Goal: Task Accomplishment & Management: Manage account settings

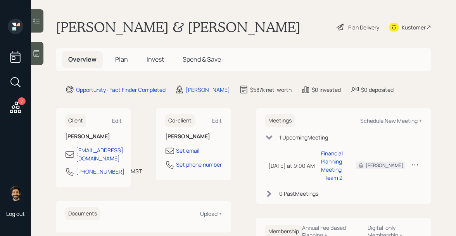
click at [17, 99] on div "7" at bounding box center [16, 83] width 14 height 66
click at [17, 105] on icon at bounding box center [16, 108] width 14 height 14
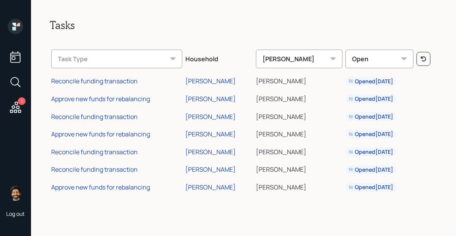
click at [15, 28] on icon at bounding box center [13, 28] width 3 height 3
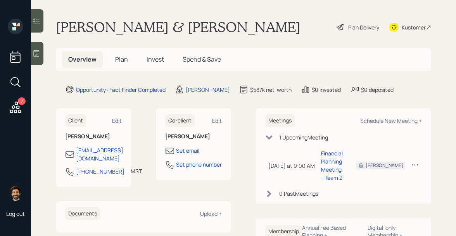
click at [81, 27] on h1 "Kathleen & Mr. Faulconer" at bounding box center [178, 27] width 245 height 17
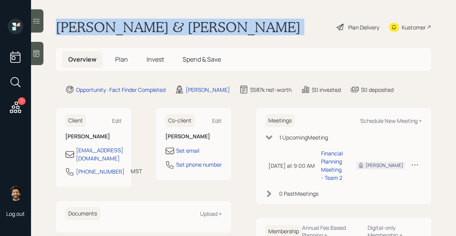
click at [81, 27] on h1 "Kathleen & Mr. Faulconer" at bounding box center [178, 27] width 245 height 17
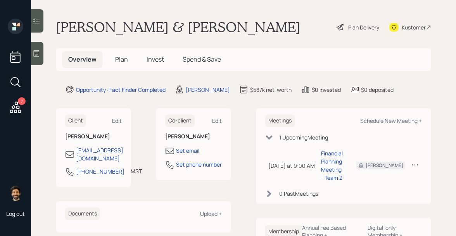
click at [120, 56] on span "Plan" at bounding box center [121, 59] width 13 height 9
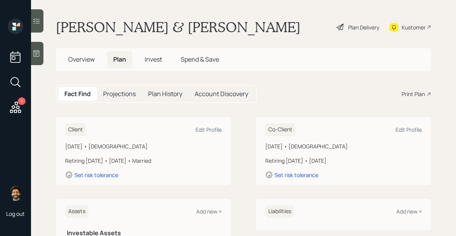
click at [202, 134] on div "Client Edit Profile" at bounding box center [143, 129] width 157 height 13
click at [208, 132] on div "Edit Profile" at bounding box center [209, 129] width 26 height 7
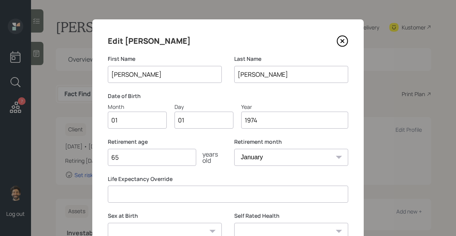
click at [125, 76] on input "Kathleen" at bounding box center [165, 74] width 114 height 17
type input "Kathy"
click at [121, 119] on input "01" at bounding box center [137, 120] width 59 height 17
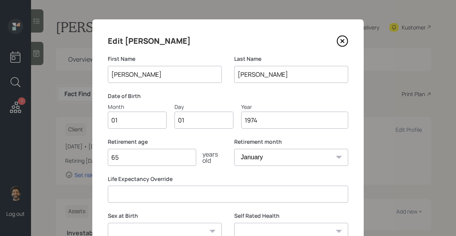
click at [121, 119] on input "01" at bounding box center [137, 120] width 59 height 17
type input "05"
type input "0"
type input "30"
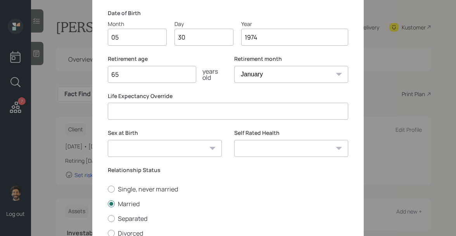
scroll to position [99, 0]
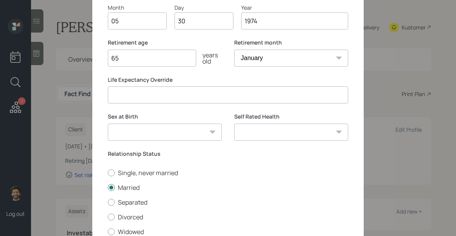
drag, startPoint x: 128, startPoint y: 56, endPoint x: 110, endPoint y: 56, distance: 17.9
click at [110, 56] on input "65" at bounding box center [152, 58] width 88 height 17
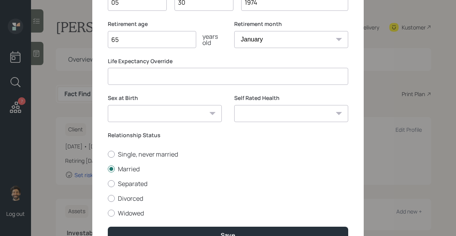
scroll to position [120, 0]
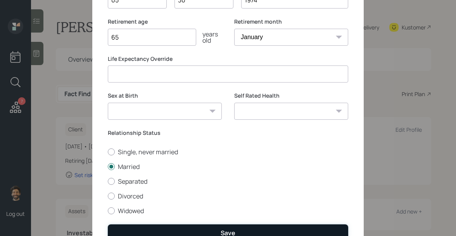
click at [156, 227] on button "Save" at bounding box center [228, 233] width 241 height 17
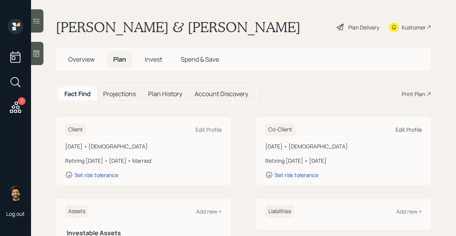
click at [413, 129] on div "Edit Profile" at bounding box center [409, 129] width 26 height 7
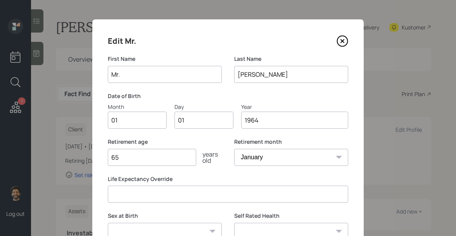
click at [134, 76] on input "Mr." at bounding box center [165, 74] width 114 height 17
type input "Bill"
click at [129, 118] on input "01" at bounding box center [137, 120] width 59 height 17
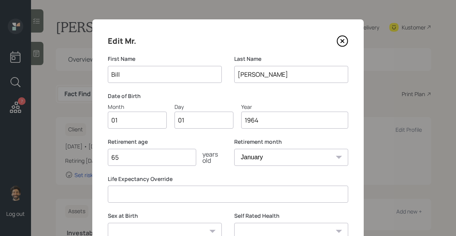
click at [129, 118] on input "01" at bounding box center [137, 120] width 59 height 17
type input "01"
type input "0"
type input "31"
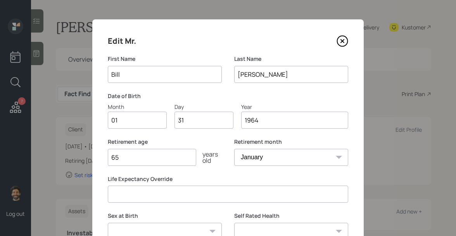
click at [130, 160] on input "65" at bounding box center [152, 157] width 88 height 17
type input "67"
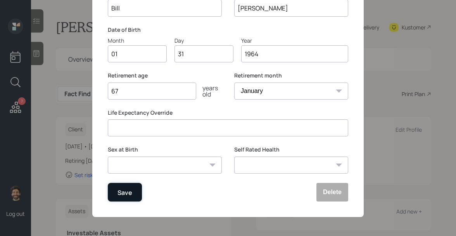
click at [127, 189] on div "Save" at bounding box center [125, 192] width 15 height 10
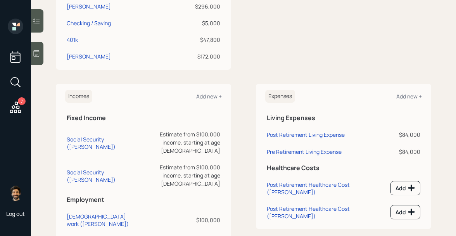
scroll to position [280, 0]
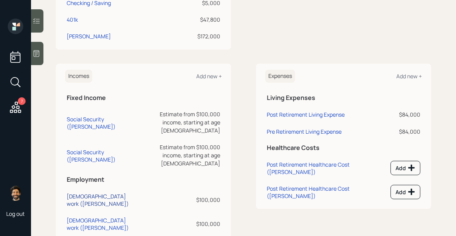
click at [84, 193] on div "Full-time work (Kathy)" at bounding box center [102, 200] width 70 height 15
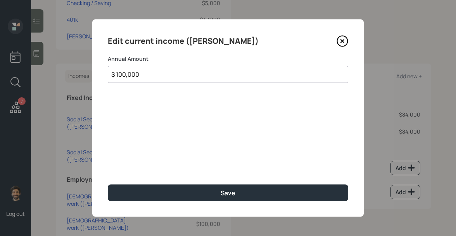
drag, startPoint x: 140, startPoint y: 76, endPoint x: 96, endPoint y: 76, distance: 43.5
click at [96, 76] on div "Edit current income (Kathy) Annual Amount $ 100,000 Save" at bounding box center [228, 118] width 272 height 198
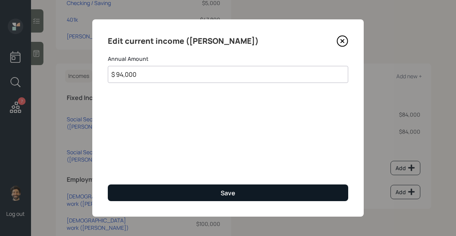
type input "$ 94,000"
click at [132, 194] on button "Save" at bounding box center [228, 193] width 241 height 17
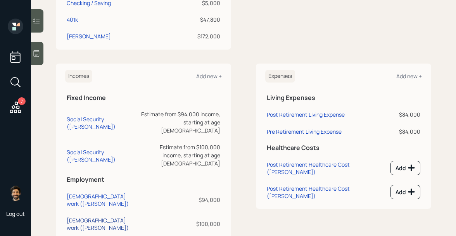
click at [90, 217] on div "Full-time work (Bill)" at bounding box center [102, 224] width 70 height 15
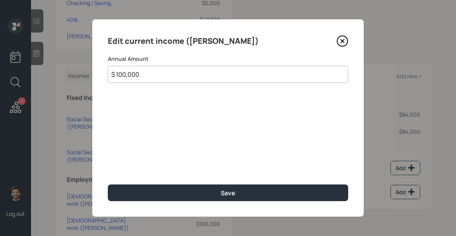
click at [162, 78] on input "$ 100,000" at bounding box center [228, 74] width 241 height 17
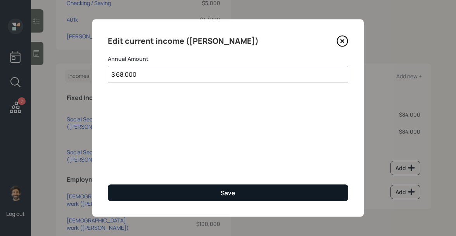
type input "$ 68,000"
click at [157, 200] on button "Save" at bounding box center [228, 193] width 241 height 17
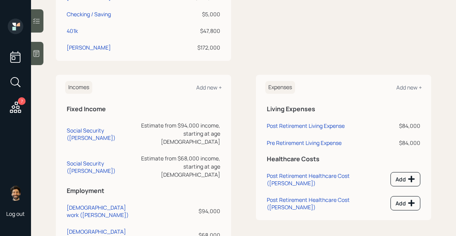
scroll to position [268, 0]
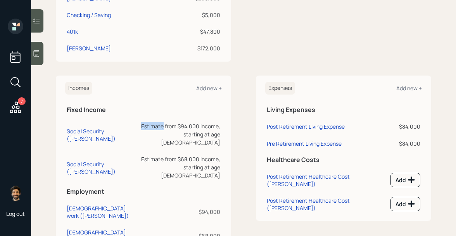
drag, startPoint x: 120, startPoint y: 125, endPoint x: 144, endPoint y: 126, distance: 24.1
click at [144, 126] on div "Estimate from $94,000 income, starting at age 70" at bounding box center [181, 134] width 80 height 24
drag, startPoint x: 121, startPoint y: 151, endPoint x: 142, endPoint y: 151, distance: 20.6
click at [142, 155] on div "Estimate from $68,000 income, starting at age 70" at bounding box center [181, 167] width 80 height 24
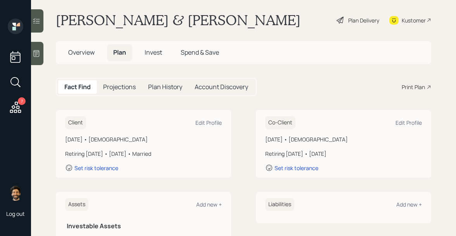
scroll to position [0, 0]
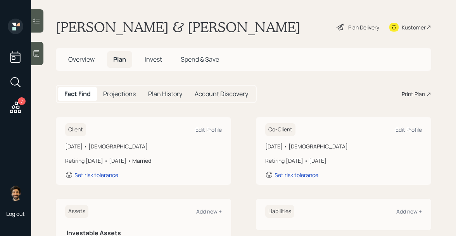
click at [109, 92] on h5 "Projections" at bounding box center [119, 93] width 33 height 7
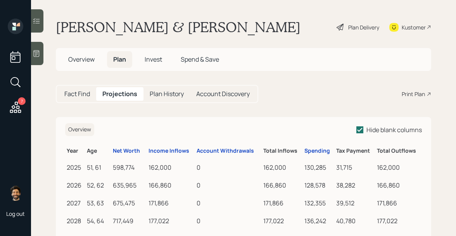
click at [90, 90] on h5 "Fact Find" at bounding box center [77, 93] width 26 height 7
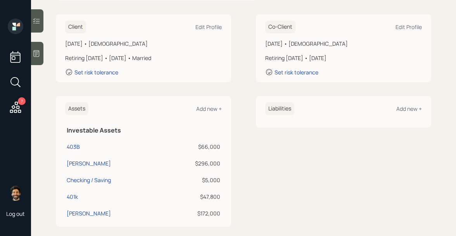
scroll to position [280, 0]
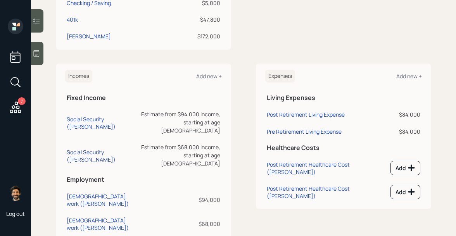
click at [76, 149] on div "Social Security (Bill)" at bounding box center [102, 156] width 71 height 15
select select "12"
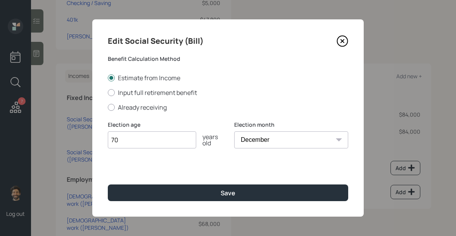
type input "7"
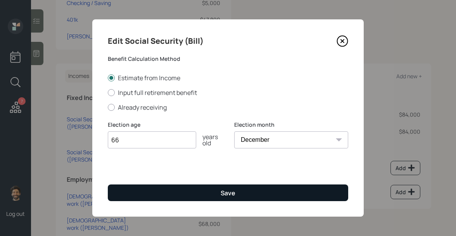
type input "66"
click at [145, 194] on button "Save" at bounding box center [228, 193] width 241 height 17
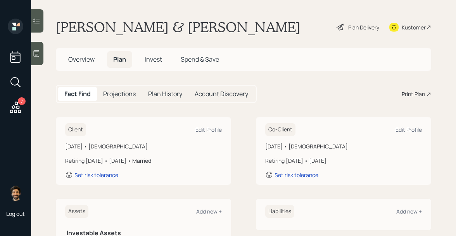
click at [112, 91] on h5 "Projections" at bounding box center [119, 93] width 33 height 7
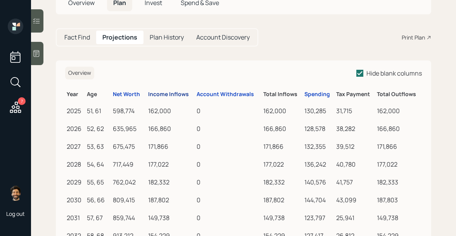
click at [160, 96] on div "Income Inflows" at bounding box center [168, 94] width 41 height 7
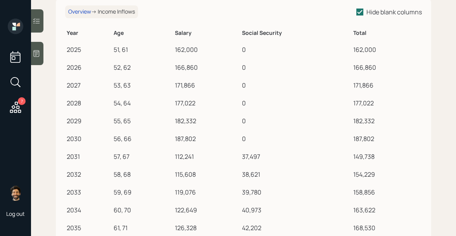
scroll to position [119, 0]
drag, startPoint x: 242, startPoint y: 154, endPoint x: 265, endPoint y: 154, distance: 22.5
click at [265, 154] on td "37,497" at bounding box center [296, 155] width 111 height 18
click at [250, 156] on div "37,497" at bounding box center [296, 155] width 108 height 9
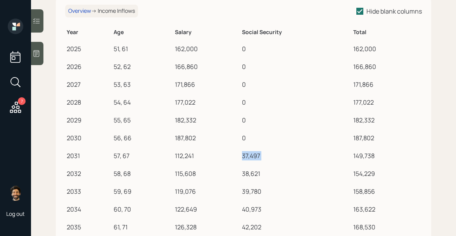
click at [250, 156] on div "37,497" at bounding box center [296, 155] width 108 height 9
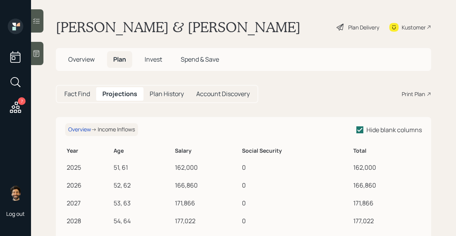
click at [84, 97] on h5 "Fact Find" at bounding box center [77, 93] width 26 height 7
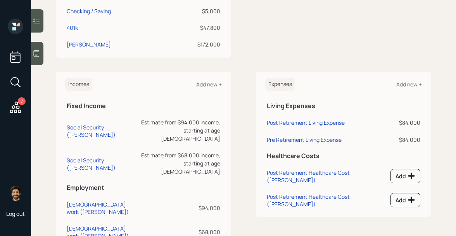
scroll to position [280, 0]
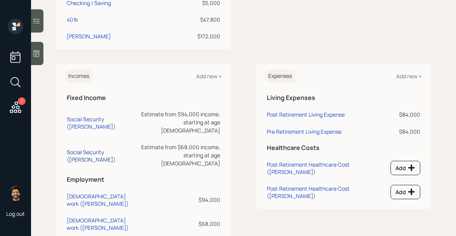
click at [83, 149] on div "Social Security (Bill)" at bounding box center [102, 156] width 71 height 15
select select "12"
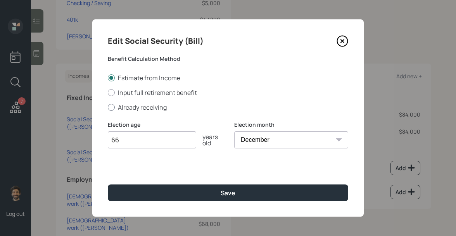
click at [112, 111] on label "Already receiving" at bounding box center [228, 107] width 241 height 9
click at [108, 108] on input "Already receiving" at bounding box center [108, 107] width 0 height 0
radio input "true"
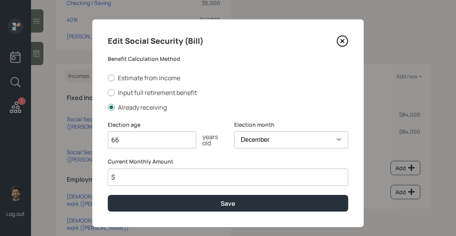
click at [122, 177] on input "$" at bounding box center [228, 177] width 241 height 17
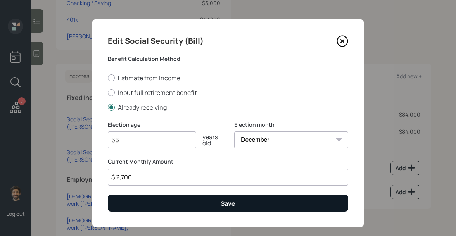
type input "$ 2,700"
click at [132, 205] on button "Save" at bounding box center [228, 203] width 241 height 17
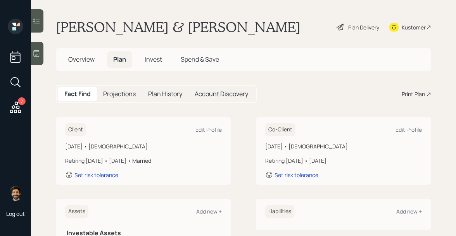
click at [114, 92] on h5 "Projections" at bounding box center [119, 93] width 33 height 7
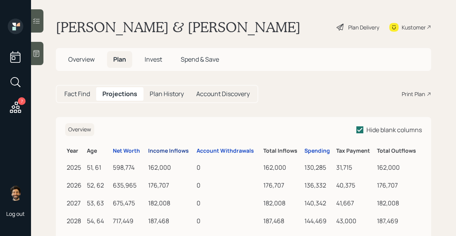
click at [171, 149] on div "Income Inflows" at bounding box center [168, 151] width 41 height 7
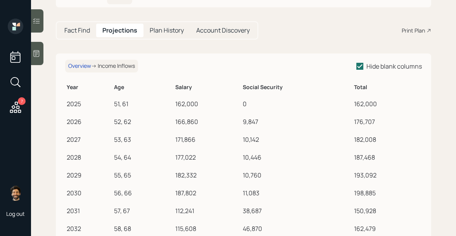
click at [83, 32] on h5 "Fact Find" at bounding box center [77, 30] width 26 height 7
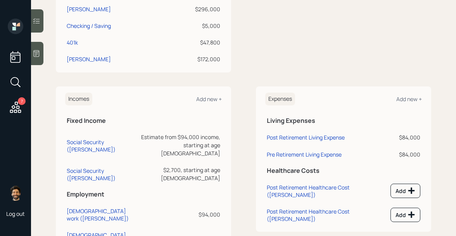
scroll to position [280, 0]
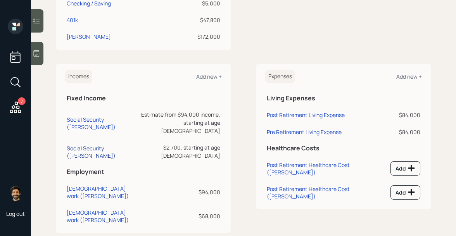
click at [76, 145] on div "Social Security (Bill)" at bounding box center [102, 152] width 71 height 15
select select "12"
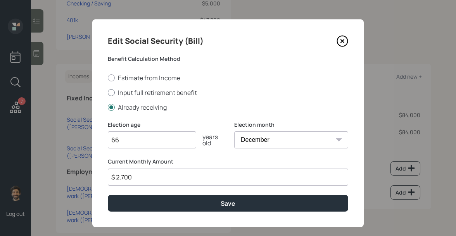
click at [121, 96] on label "Input full retirement benefit" at bounding box center [228, 92] width 241 height 9
click at [108, 93] on input "Input full retirement benefit" at bounding box center [108, 92] width 0 height 0
radio input "true"
click at [126, 182] on input "$" at bounding box center [228, 177] width 241 height 17
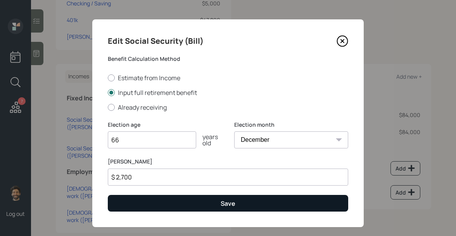
type input "$ 2,700"
click at [134, 204] on button "Save" at bounding box center [228, 203] width 241 height 17
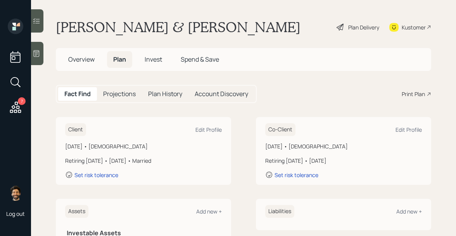
click at [126, 97] on h5 "Projections" at bounding box center [119, 93] width 33 height 7
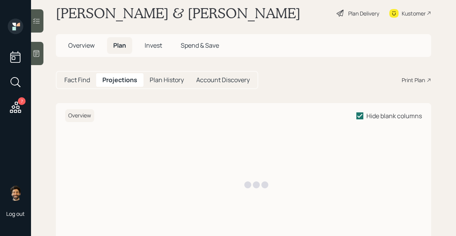
scroll to position [33, 0]
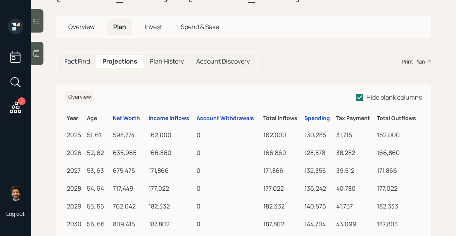
click at [172, 121] on div "Income Inflows" at bounding box center [169, 118] width 41 height 7
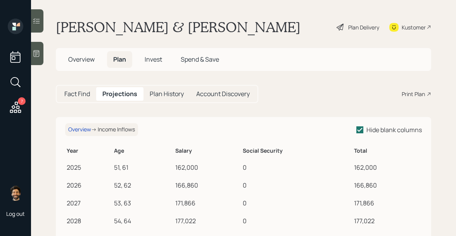
click at [80, 93] on h5 "Fact Find" at bounding box center [77, 93] width 26 height 7
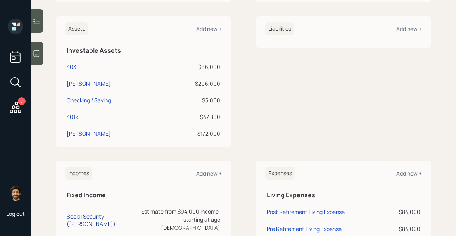
scroll to position [207, 0]
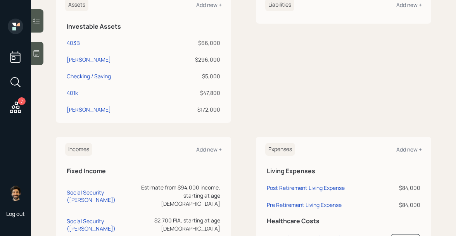
click at [79, 211] on td "Social Security (Bill)" at bounding box center [102, 223] width 74 height 25
click at [79, 218] on div "Social Security (Bill)" at bounding box center [102, 225] width 71 height 15
select select "12"
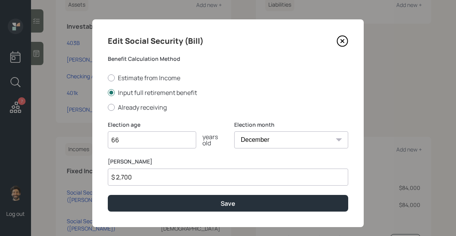
click at [138, 180] on input "$ 2,700" at bounding box center [228, 177] width 241 height 17
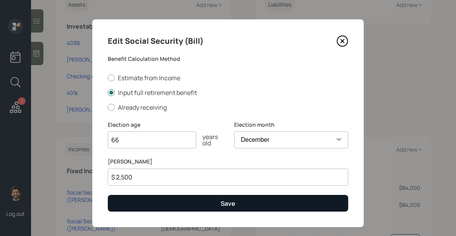
type input "$ 2,500"
click at [148, 203] on button "Save" at bounding box center [228, 203] width 241 height 17
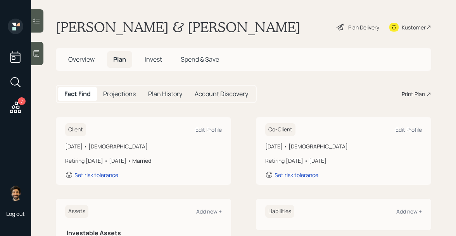
click at [114, 96] on h5 "Projections" at bounding box center [119, 93] width 33 height 7
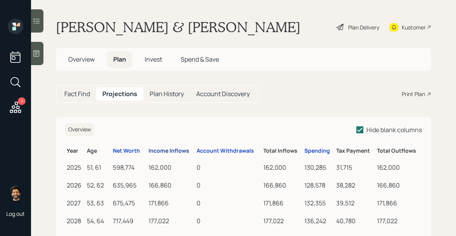
click at [158, 149] on div "Income Inflows" at bounding box center [169, 151] width 41 height 7
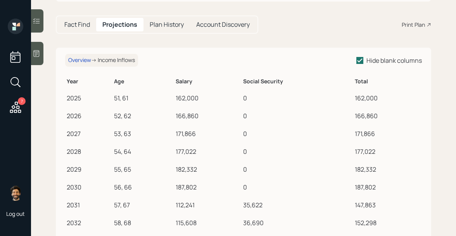
scroll to position [67, 0]
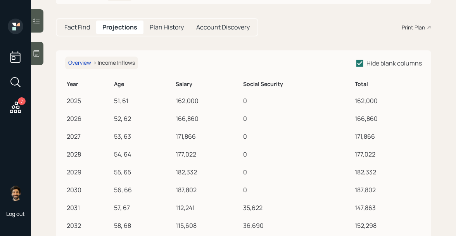
click at [70, 26] on h5 "Fact Find" at bounding box center [77, 27] width 26 height 7
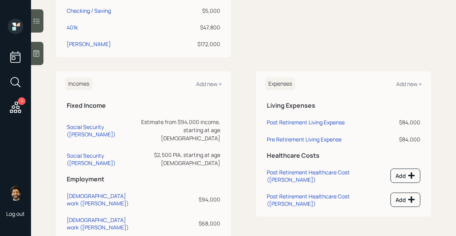
scroll to position [280, 0]
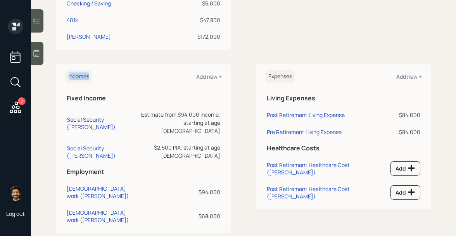
drag, startPoint x: 69, startPoint y: 76, endPoint x: 90, endPoint y: 76, distance: 20.6
click at [90, 76] on h6 "Incomes" at bounding box center [78, 76] width 27 height 13
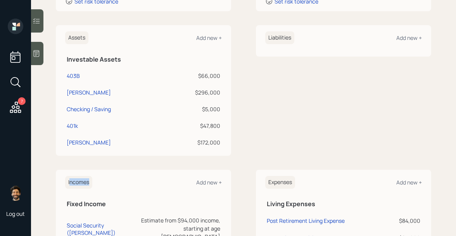
scroll to position [166, 0]
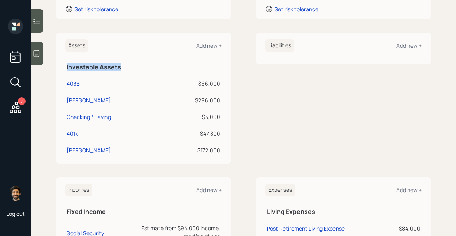
drag, startPoint x: 67, startPoint y: 67, endPoint x: 124, endPoint y: 71, distance: 57.6
click at [124, 71] on h5 "Investable Assets" at bounding box center [144, 67] width 154 height 7
click at [202, 45] on div "Add new +" at bounding box center [209, 45] width 26 height 7
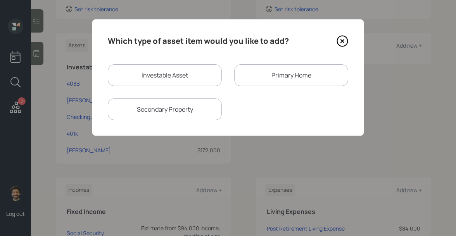
click at [261, 79] on div "Primary Home" at bounding box center [291, 75] width 114 height 22
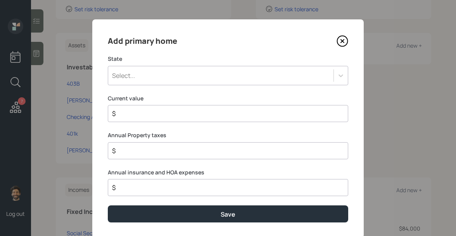
click at [142, 74] on div "Select..." at bounding box center [221, 75] width 226 height 13
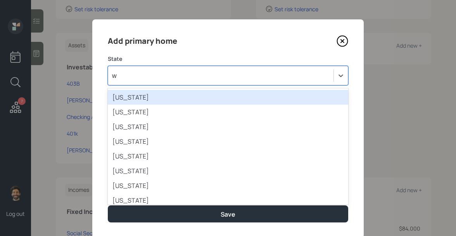
type input "wy"
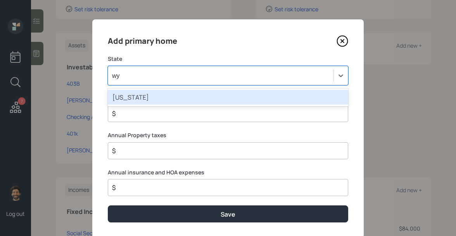
click at [142, 100] on div "Wyoming" at bounding box center [228, 97] width 241 height 15
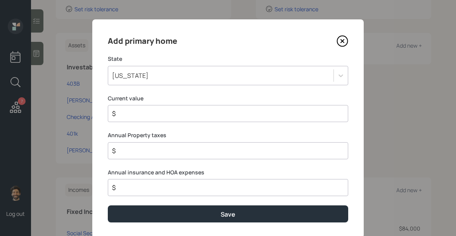
click at [140, 116] on input "$" at bounding box center [224, 113] width 227 height 9
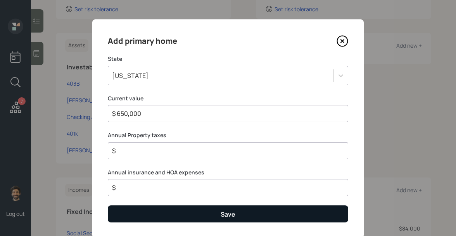
type input "$ 650,000"
click at [128, 216] on button "Save" at bounding box center [228, 214] width 241 height 17
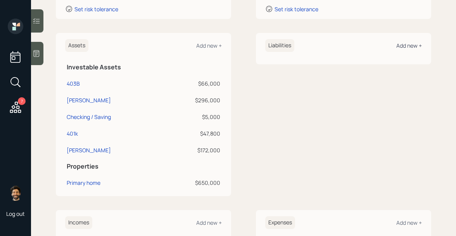
click at [409, 46] on div "Add new +" at bounding box center [410, 45] width 26 height 7
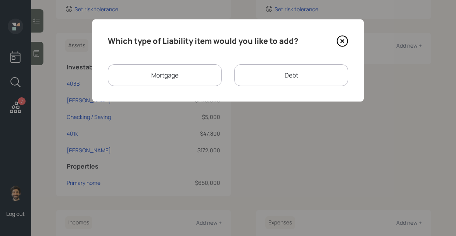
click at [183, 75] on div "Mortgage" at bounding box center [165, 75] width 114 height 22
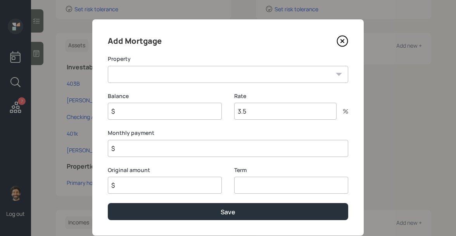
click at [155, 82] on select "WY Primary home" at bounding box center [228, 74] width 241 height 17
select select "99d16bce-ed53-4e37-b88f-df9cddc79e5f"
click at [108, 66] on select "WY Primary home" at bounding box center [228, 74] width 241 height 17
click at [130, 109] on input "$" at bounding box center [165, 111] width 114 height 17
type input "$ 330,000"
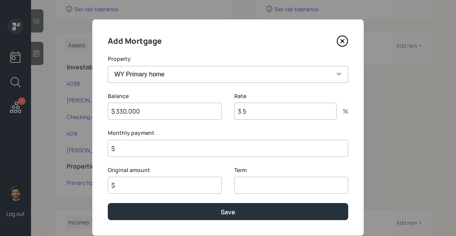
click at [139, 179] on input "$" at bounding box center [165, 185] width 114 height 17
type input "$ 333,000"
click at [259, 189] on input "number" at bounding box center [291, 185] width 114 height 17
type input "30"
drag, startPoint x: 250, startPoint y: 111, endPoint x: 225, endPoint y: 111, distance: 25.2
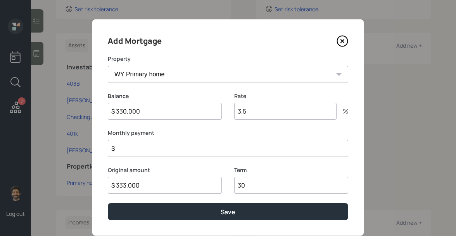
click at [225, 111] on div "Balance $ 330,000 Rate 3.5 %" at bounding box center [228, 110] width 241 height 37
click at [137, 151] on input "$" at bounding box center [228, 148] width 241 height 17
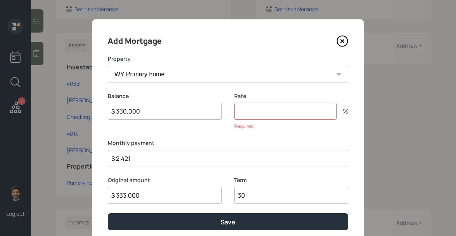
type input "$ 2,421"
click at [239, 118] on input "number" at bounding box center [285, 111] width 102 height 17
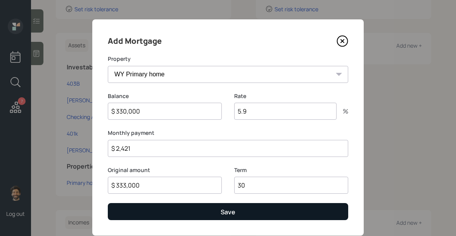
type input "5.9"
click at [193, 208] on button "Save" at bounding box center [228, 211] width 241 height 17
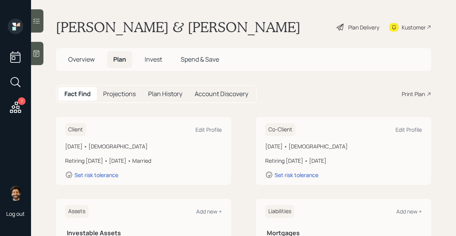
click at [113, 93] on h5 "Projections" at bounding box center [119, 93] width 33 height 7
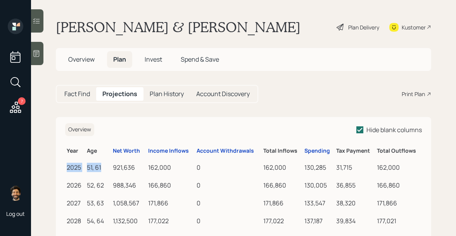
drag, startPoint x: 67, startPoint y: 167, endPoint x: 103, endPoint y: 171, distance: 36.0
click at [103, 171] on tr "2025 51, 61 921,636 162,000 0 162,000 130,285 31,715 162,000" at bounding box center [243, 167] width 357 height 18
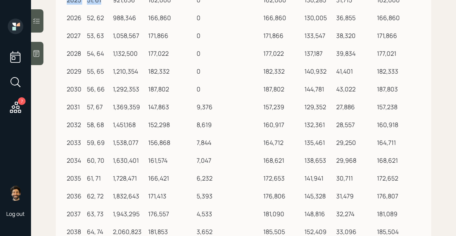
scroll to position [106, 0]
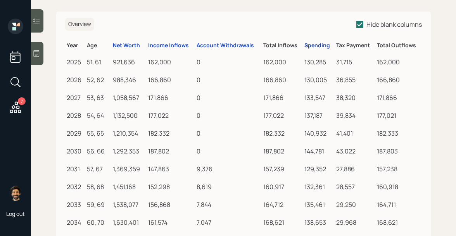
click at [316, 43] on div "Spending" at bounding box center [318, 45] width 26 height 7
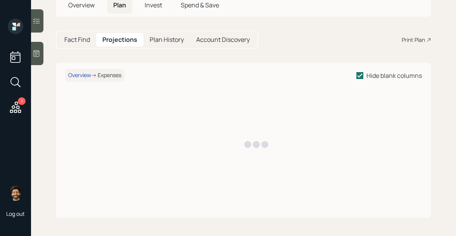
scroll to position [106, 0]
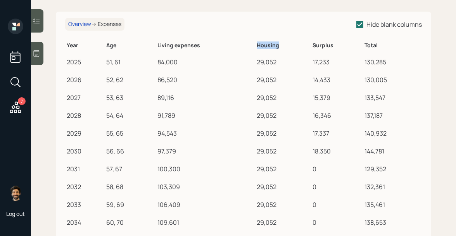
drag, startPoint x: 255, startPoint y: 45, endPoint x: 279, endPoint y: 46, distance: 24.1
click at [279, 46] on tr "Year Age Living expenses Housing Surplus Total" at bounding box center [243, 44] width 357 height 15
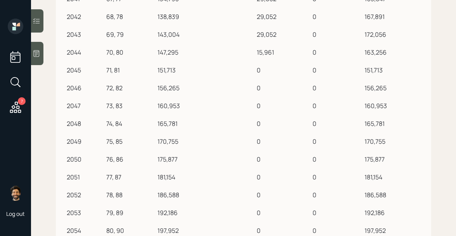
scroll to position [456, 0]
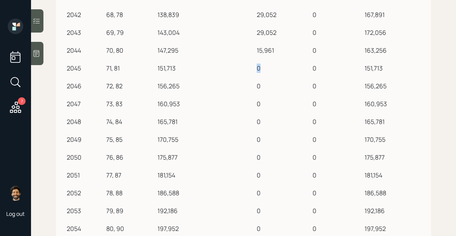
drag, startPoint x: 265, startPoint y: 67, endPoint x: 246, endPoint y: 67, distance: 18.6
click at [246, 67] on tr "2045 71, 81 151,713 0 0 151,713" at bounding box center [243, 67] width 357 height 18
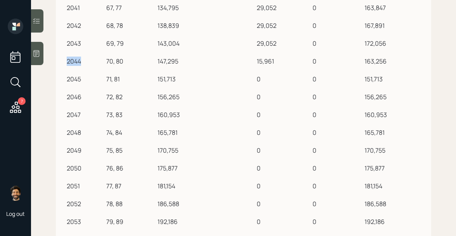
drag, startPoint x: 68, startPoint y: 63, endPoint x: 83, endPoint y: 63, distance: 15.5
click at [83, 63] on div "2044" at bounding box center [85, 61] width 36 height 9
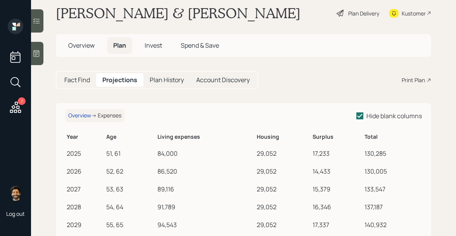
scroll to position [0, 0]
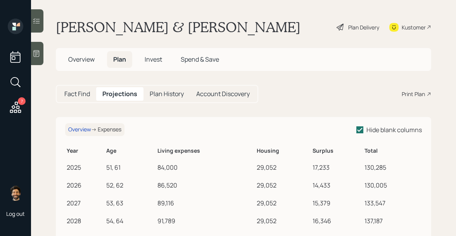
click at [81, 92] on h5 "Fact Find" at bounding box center [77, 93] width 26 height 7
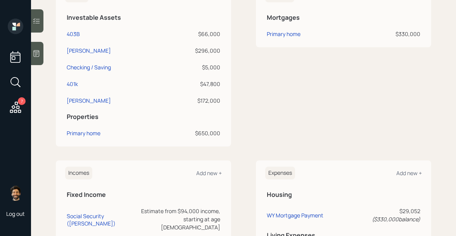
scroll to position [209, 0]
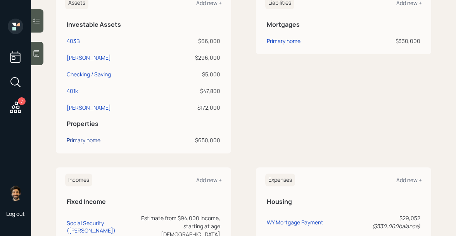
click at [80, 139] on div "Primary home" at bounding box center [84, 140] width 34 height 8
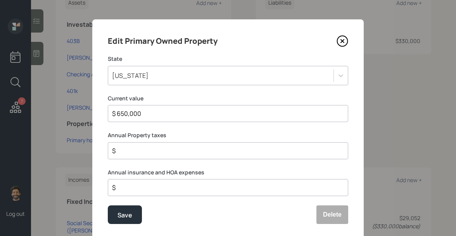
click at [129, 154] on input "$" at bounding box center [224, 150] width 227 height 9
type input "$ 2,400"
click at [130, 183] on input "$" at bounding box center [224, 187] width 227 height 9
click at [129, 184] on input "$" at bounding box center [224, 187] width 227 height 9
type input "$ 1,800"
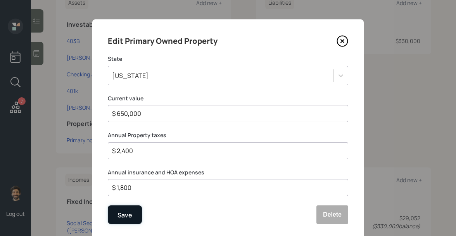
click at [129, 218] on div "Save" at bounding box center [125, 215] width 15 height 10
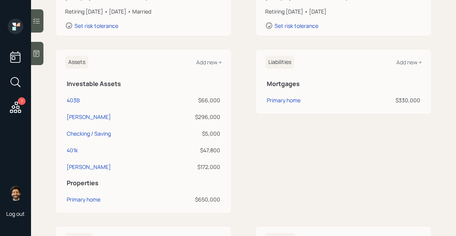
scroll to position [147, 0]
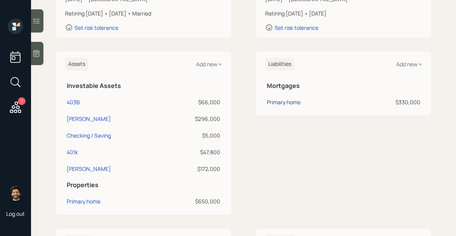
click at [283, 102] on div "Primary home" at bounding box center [284, 102] width 34 height 8
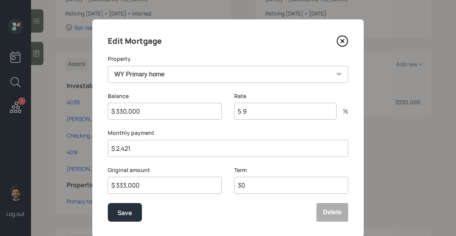
click at [144, 138] on div "Monthly payment $ 2,421" at bounding box center [228, 143] width 241 height 28
click at [139, 146] on input "$ 2,421" at bounding box center [228, 148] width 241 height 17
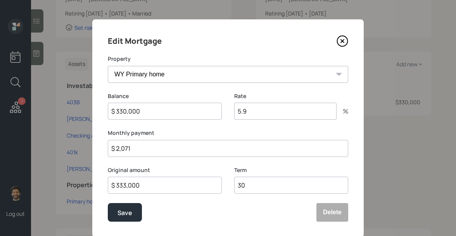
drag, startPoint x: 143, startPoint y: 147, endPoint x: 118, endPoint y: 147, distance: 24.5
click at [118, 147] on input "$ 2,071" at bounding box center [228, 148] width 241 height 17
type input "$ 2,071"
click at [122, 213] on div "Save" at bounding box center [125, 213] width 15 height 10
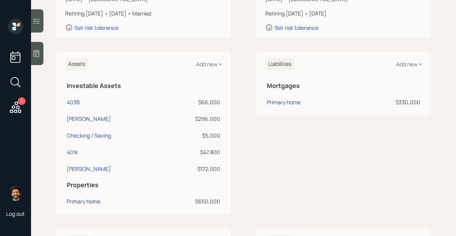
click at [80, 203] on div "Primary home" at bounding box center [84, 202] width 34 height 8
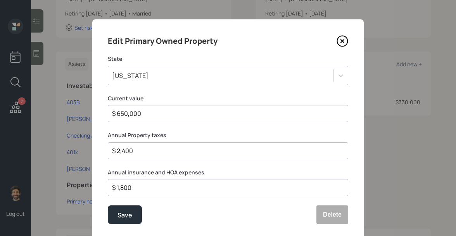
drag, startPoint x: 139, startPoint y: 157, endPoint x: 107, endPoint y: 155, distance: 31.5
click at [107, 155] on div "Edit Primary Owned Property State Wyoming Current value $ 650,000 Annual Proper…" at bounding box center [228, 129] width 272 height 220
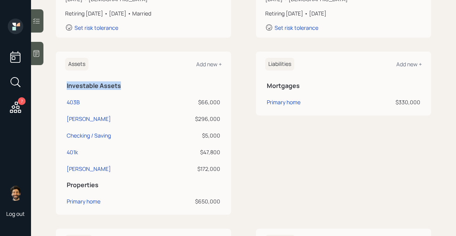
drag, startPoint x: 67, startPoint y: 85, endPoint x: 125, endPoint y: 86, distance: 58.2
click at [125, 86] on h5 "Investable Assets" at bounding box center [144, 85] width 154 height 7
click at [74, 101] on div "403B" at bounding box center [73, 102] width 13 height 8
select select "public_school_sponsored"
select select "balanced"
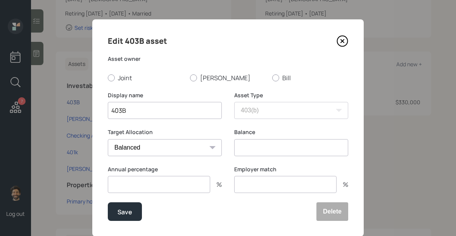
radio input "true"
type input "$ 66,000"
type input "0"
drag, startPoint x: 267, startPoint y: 147, endPoint x: 226, endPoint y: 147, distance: 41.1
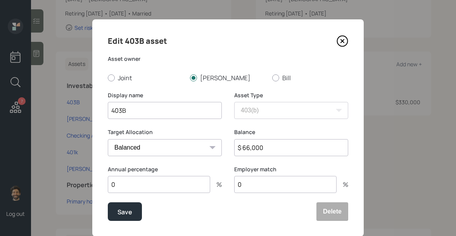
click at [226, 147] on div "Target Allocation Cash Conservative Balanced Aggressive Balance $ 66,000" at bounding box center [228, 146] width 241 height 37
click at [109, 109] on input "403B" at bounding box center [165, 110] width 114 height 17
type input "Kathy Current 403B"
drag, startPoint x: 137, startPoint y: 189, endPoint x: 101, endPoint y: 187, distance: 35.8
click at [102, 187] on div "Edit 403B asset Asset owner Joint Kathy Bill Display name Kathy Current 403B As…" at bounding box center [228, 127] width 272 height 217
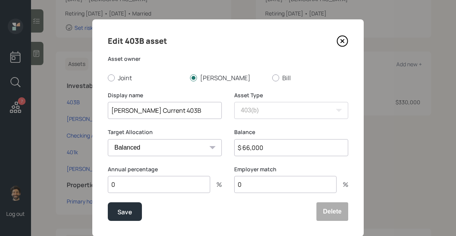
drag, startPoint x: 248, startPoint y: 189, endPoint x: 204, endPoint y: 187, distance: 44.3
click at [206, 187] on div "Annual percentage 0 % Employer match 0 %" at bounding box center [228, 184] width 241 height 37
click at [146, 187] on input "0" at bounding box center [159, 184] width 102 height 17
click at [248, 187] on input "0" at bounding box center [285, 184] width 102 height 17
type input "4"
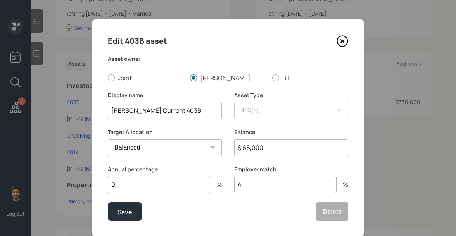
click at [157, 184] on input "0" at bounding box center [159, 184] width 102 height 17
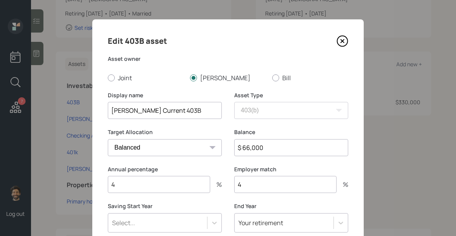
type input "4"
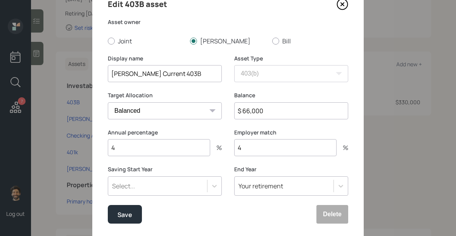
click at [138, 185] on div "Select..." at bounding box center [165, 186] width 114 height 19
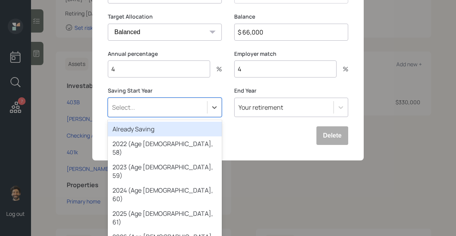
click at [125, 132] on div "Already Saving" at bounding box center [165, 129] width 114 height 15
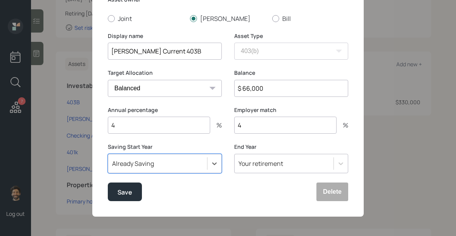
scroll to position [59, 0]
click at [156, 130] on input "4" at bounding box center [159, 125] width 102 height 17
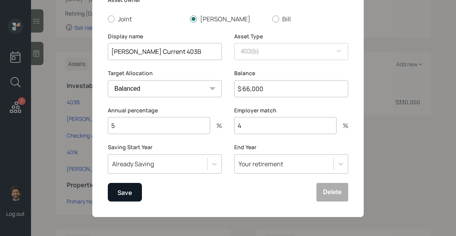
type input "5"
click at [129, 189] on div "Save" at bounding box center [125, 192] width 15 height 10
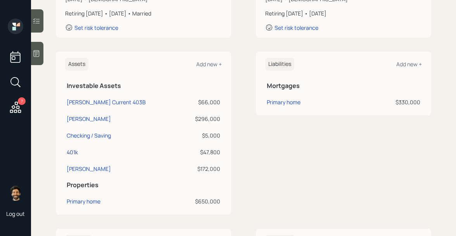
click at [72, 151] on div "401k" at bounding box center [72, 152] width 11 height 8
select select "company_sponsored"
select select "balanced"
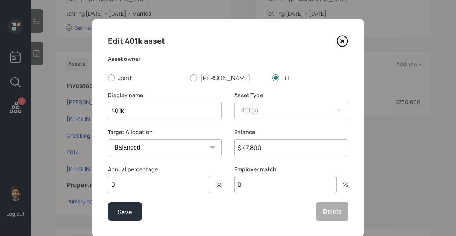
click at [112, 108] on input "401k" at bounding box center [165, 110] width 114 height 17
type input "Bill Current 401k"
drag, startPoint x: 269, startPoint y: 149, endPoint x: 228, endPoint y: 147, distance: 40.4
click at [228, 147] on div "Target Allocation Cash Conservative Balanced Aggressive Balance $ 47,800" at bounding box center [228, 146] width 241 height 37
click at [131, 182] on input "0" at bounding box center [159, 184] width 102 height 17
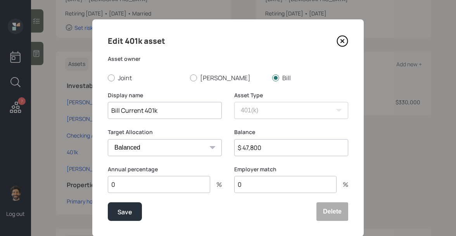
click at [250, 181] on input "0" at bounding box center [285, 184] width 102 height 17
click at [117, 187] on input "0" at bounding box center [159, 184] width 102 height 17
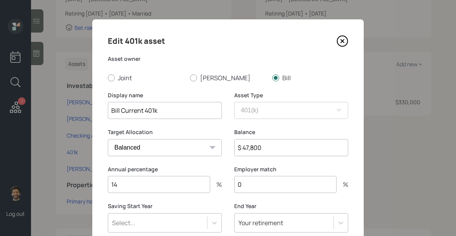
type input "14"
click at [147, 222] on div "Select..." at bounding box center [165, 222] width 114 height 19
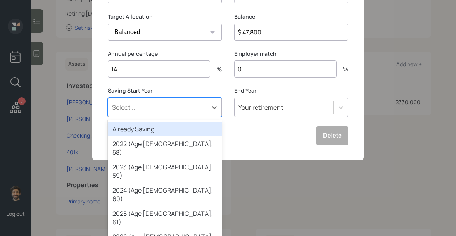
click at [134, 129] on div "Already Saving" at bounding box center [165, 129] width 114 height 15
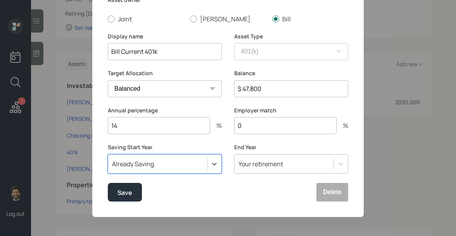
click at [264, 164] on div "Your retirement" at bounding box center [291, 163] width 114 height 19
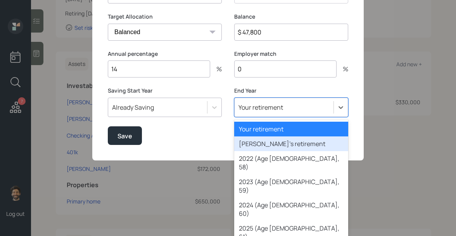
click at [253, 148] on div "Spouse's retirement" at bounding box center [291, 144] width 114 height 15
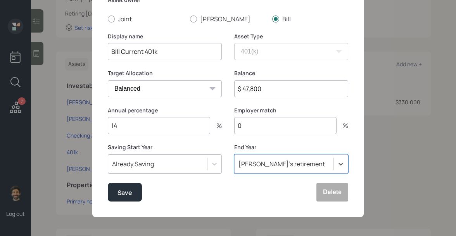
click at [257, 125] on input "0" at bounding box center [285, 125] width 102 height 17
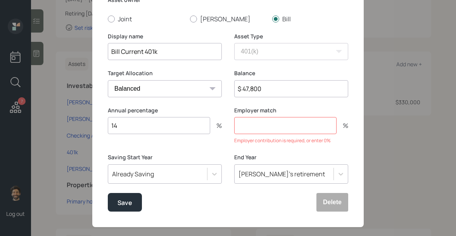
type input "0"
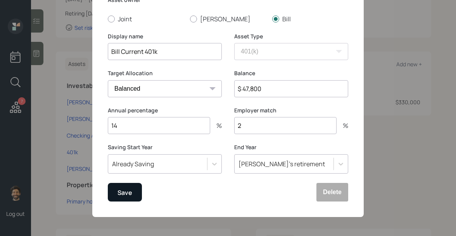
type input "2"
click at [123, 189] on div "Save" at bounding box center [125, 192] width 15 height 10
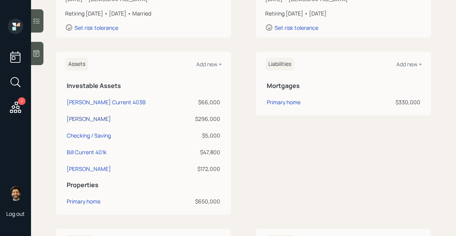
click at [67, 120] on div "Schwab IRA" at bounding box center [89, 119] width 44 height 8
select select "ira"
select select "balanced"
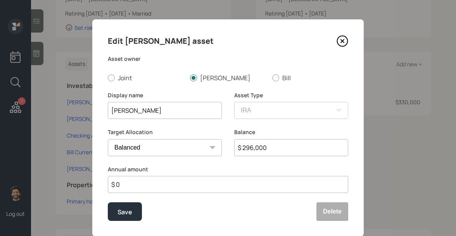
click at [111, 111] on input "Schwab IRA" at bounding box center [165, 110] width 114 height 17
type input "Kathy Schwab IRA"
click at [125, 210] on div "Save" at bounding box center [125, 212] width 15 height 10
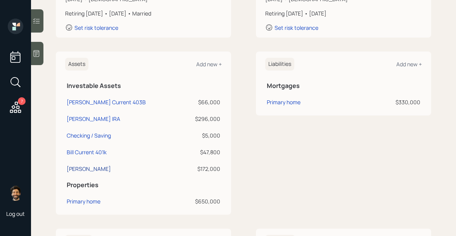
click at [77, 170] on div "Schwab" at bounding box center [89, 169] width 44 height 8
select select "ira"
select select "balanced"
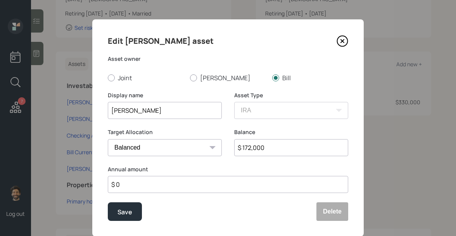
click at [110, 111] on input "Schwab" at bounding box center [165, 110] width 114 height 17
click at [161, 111] on input "Bill Schwab" at bounding box center [165, 110] width 114 height 17
type input "Bill Schwab IRA"
click at [122, 219] on button "Save" at bounding box center [125, 212] width 34 height 19
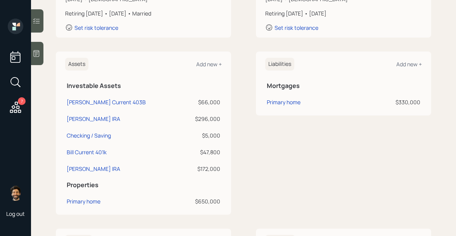
click at [207, 135] on div "$5,000" at bounding box center [202, 136] width 37 height 8
click at [224, 82] on div "Assets Add new + Investable Assets Kathy Current 403B $66,000 Kathy Schwab IRA …" at bounding box center [143, 133] width 175 height 163
drag, startPoint x: 270, startPoint y: 64, endPoint x: 296, endPoint y: 64, distance: 26.0
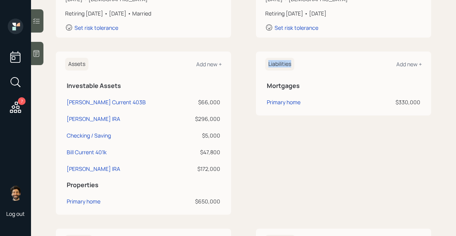
click at [296, 64] on div "Liabilities Add new +" at bounding box center [343, 64] width 157 height 13
click at [406, 64] on div "Add new +" at bounding box center [410, 64] width 26 height 7
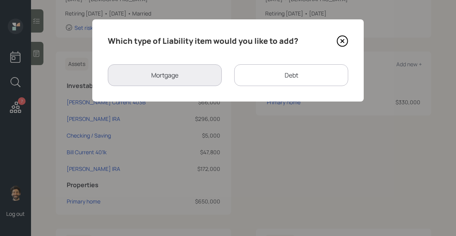
click at [268, 75] on div "Debt" at bounding box center [291, 75] width 114 height 22
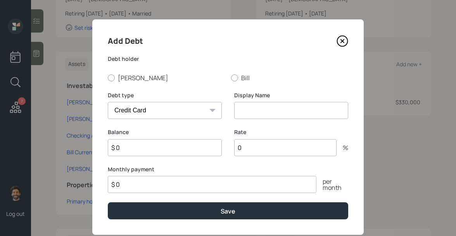
click at [151, 108] on select "Car Credit Card Medical Student Other" at bounding box center [165, 110] width 114 height 17
select select "car"
click at [108, 102] on select "Car Credit Card Medical Student Other" at bounding box center [165, 110] width 114 height 17
click at [249, 115] on input at bounding box center [291, 110] width 114 height 17
type input "Car Loan"
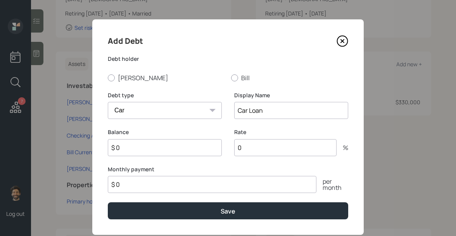
click at [125, 148] on input "$ 0" at bounding box center [165, 147] width 114 height 17
type input "$"
click at [115, 77] on div at bounding box center [111, 78] width 7 height 7
click at [108, 78] on input "Kathy" at bounding box center [108, 78] width 0 height 0
radio input "true"
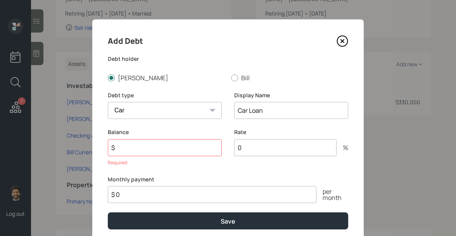
click at [172, 146] on input "$" at bounding box center [165, 147] width 114 height 17
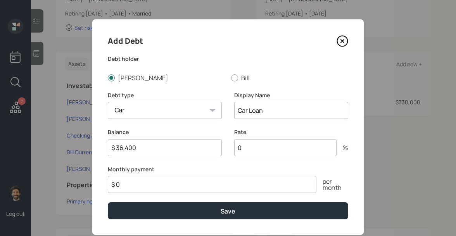
type input "$ 36,400"
click at [253, 150] on input "0" at bounding box center [285, 147] width 102 height 17
type input "5.9"
click at [124, 182] on input "$ 0" at bounding box center [212, 184] width 209 height 17
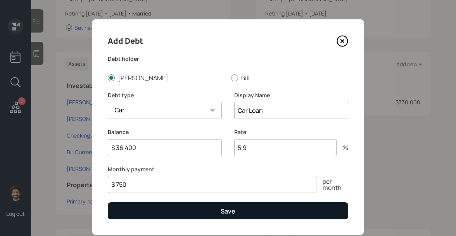
type input "$ 750"
click at [127, 211] on button "Save" at bounding box center [228, 211] width 241 height 17
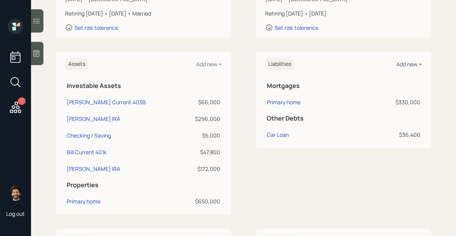
click at [412, 64] on div "Add new +" at bounding box center [410, 64] width 26 height 7
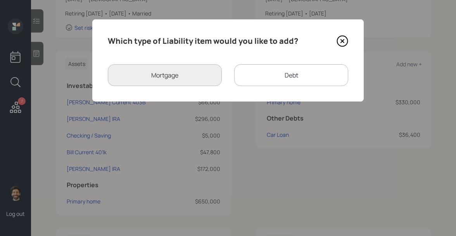
click at [255, 71] on div "Debt" at bounding box center [291, 75] width 114 height 22
select select "credit_card"
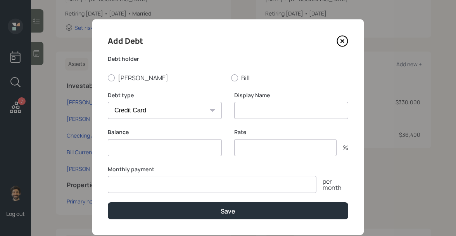
type input "$ 0"
type input "0"
type input "$ 0"
click at [247, 111] on input at bounding box center [291, 110] width 114 height 17
type input "CC Debt"
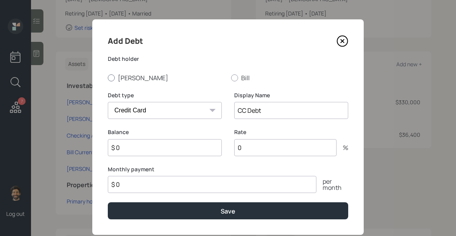
click at [116, 78] on label "Kathy" at bounding box center [166, 78] width 117 height 9
click at [108, 78] on input "Kathy" at bounding box center [108, 78] width 0 height 0
radio input "true"
click at [187, 149] on input "$ 0" at bounding box center [165, 147] width 114 height 17
type input "$ 1"
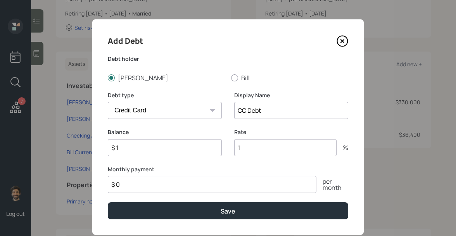
type input "1"
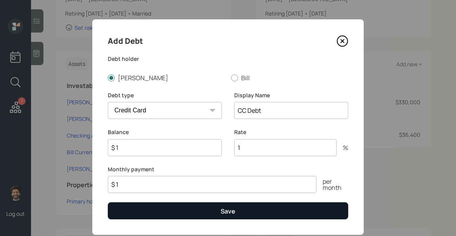
type input "$ 1"
click at [211, 213] on button "Save" at bounding box center [228, 211] width 241 height 17
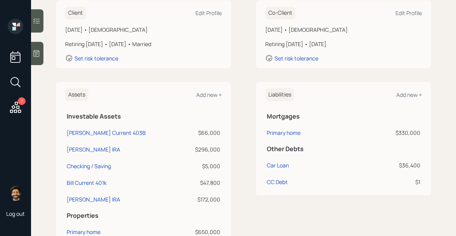
scroll to position [22, 0]
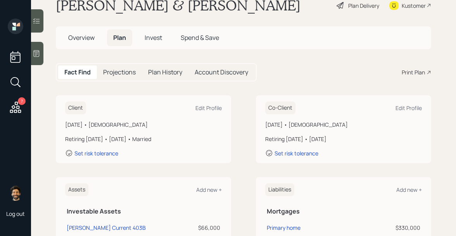
click at [16, 110] on icon at bounding box center [15, 107] width 11 height 11
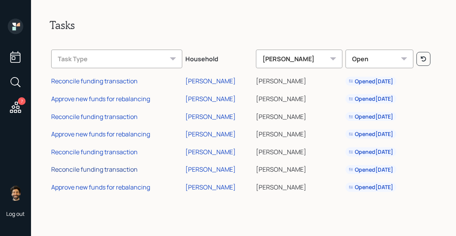
click at [113, 168] on div "Reconcile funding transaction" at bounding box center [94, 169] width 87 height 9
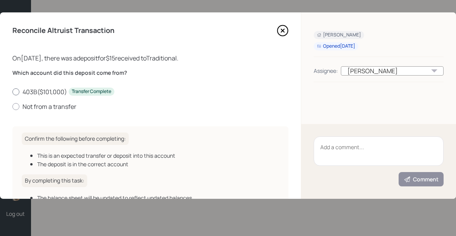
click at [30, 91] on label "403B ( $101,000 ) Transfer Complete" at bounding box center [150, 92] width 276 height 9
click at [12, 92] on input "403B ( $101,000 ) Transfer Complete" at bounding box center [12, 92] width 0 height 0
radio input "true"
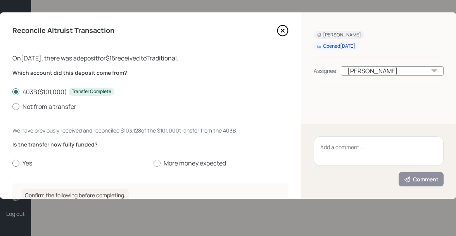
click at [19, 163] on div at bounding box center [15, 163] width 7 height 7
click at [12, 163] on input "Yes" at bounding box center [12, 163] width 0 height 0
radio input "true"
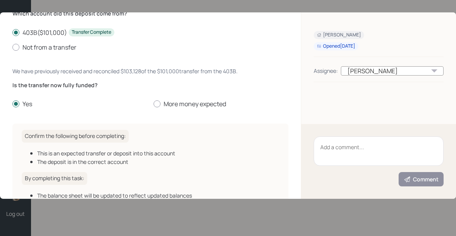
scroll to position [121, 0]
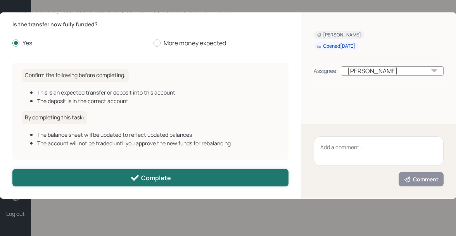
click at [58, 180] on button "Complete" at bounding box center [150, 177] width 276 height 17
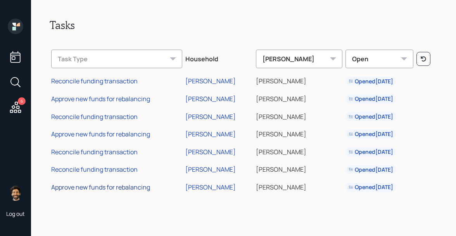
click at [98, 187] on div "Approve new funds for rebalancing" at bounding box center [100, 187] width 99 height 9
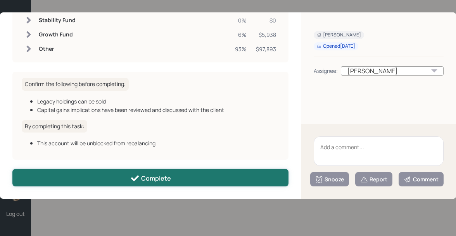
click at [80, 172] on button "Complete" at bounding box center [150, 177] width 276 height 17
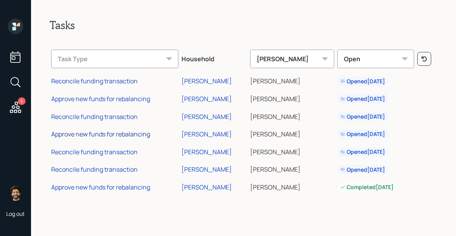
click at [82, 132] on div "Approve new funds for rebalancing" at bounding box center [100, 134] width 99 height 9
click at [100, 114] on div "Reconcile funding transaction" at bounding box center [94, 117] width 87 height 9
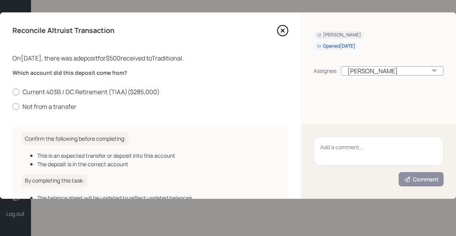
click at [286, 29] on icon at bounding box center [283, 31] width 12 height 12
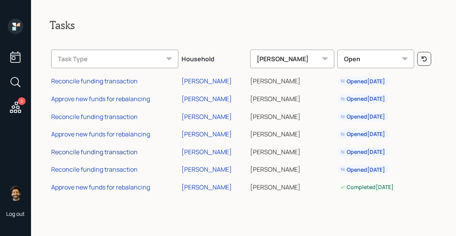
click at [113, 153] on div "Reconcile funding transaction" at bounding box center [94, 152] width 87 height 9
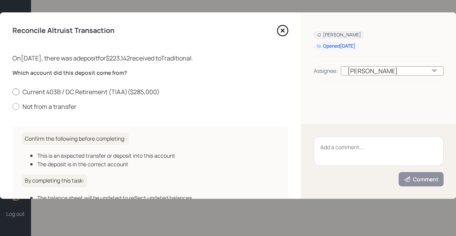
click at [38, 92] on label "Current 403B / DC Retirement (TIAA) ( $285,000 )" at bounding box center [150, 92] width 276 height 9
click at [12, 92] on input "Current 403B / DC Retirement (TIAA) ( $285,000 )" at bounding box center [12, 92] width 0 height 0
radio input "true"
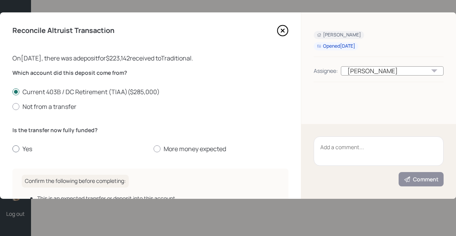
click at [22, 149] on label "Yes" at bounding box center [79, 149] width 135 height 9
click at [12, 149] on input "Yes" at bounding box center [12, 149] width 0 height 0
radio input "true"
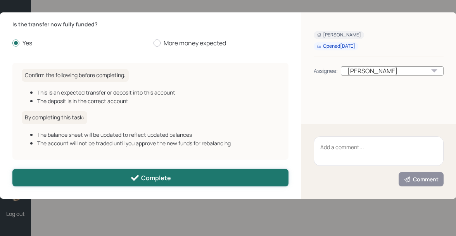
click at [120, 177] on button "Complete" at bounding box center [150, 177] width 276 height 17
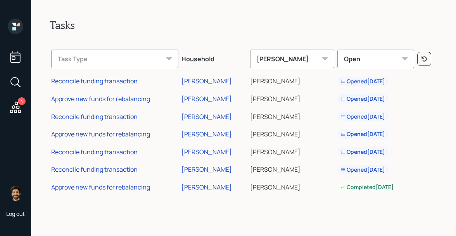
click at [116, 135] on div "Approve new funds for rebalancing" at bounding box center [100, 134] width 99 height 9
click at [89, 150] on div "Reconcile funding transaction" at bounding box center [94, 152] width 87 height 9
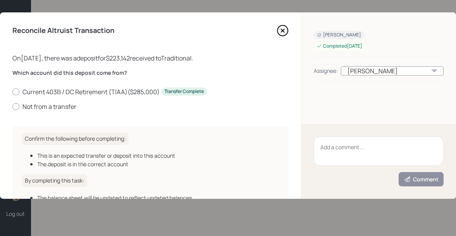
click at [35, 87] on div "Which account did this deposit come from? Current 403B / DC Retirement (TIAA) (…" at bounding box center [150, 90] width 276 height 42
click at [279, 31] on icon at bounding box center [283, 31] width 12 height 12
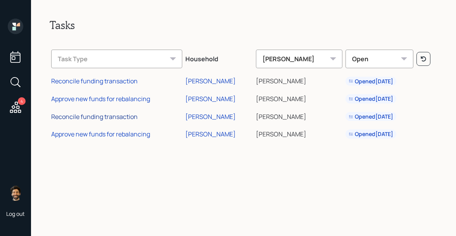
click at [95, 116] on div "Reconcile funding transaction" at bounding box center [94, 117] width 87 height 9
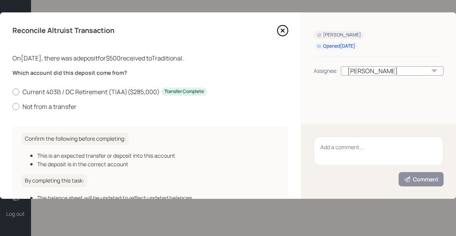
click at [84, 116] on div "Which account did this deposit come from? Current 403B / DC Retirement (TIAA) (…" at bounding box center [150, 94] width 276 height 51
click at [44, 94] on label "Current 403B / DC Retirement (TIAA) ( $285,000 ) Transfer Complete" at bounding box center [150, 92] width 276 height 9
click at [12, 92] on input "Current 403B / DC Retirement (TIAA) ( $285,000 ) Transfer Complete" at bounding box center [12, 92] width 0 height 0
radio input "true"
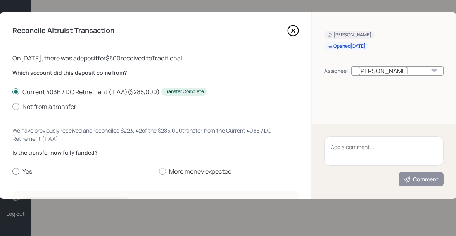
click at [22, 174] on label "Yes" at bounding box center [82, 171] width 141 height 9
click at [12, 172] on input "Yes" at bounding box center [12, 172] width 0 height 0
radio input "true"
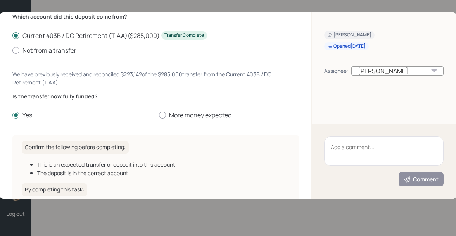
scroll to position [129, 0]
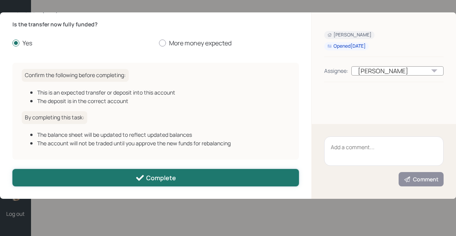
click at [96, 175] on button "Complete" at bounding box center [155, 177] width 287 height 17
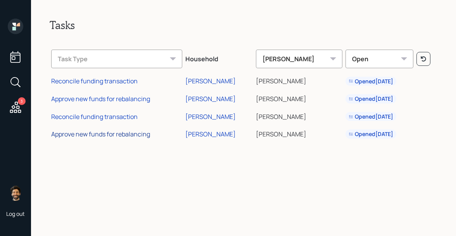
click at [100, 135] on div "Approve new funds for rebalancing" at bounding box center [100, 134] width 99 height 9
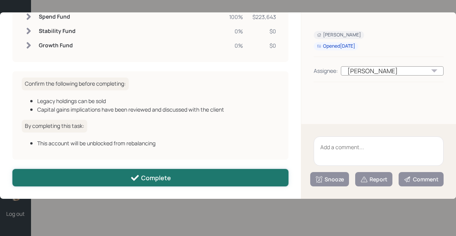
click at [130, 185] on button "Complete" at bounding box center [150, 177] width 276 height 17
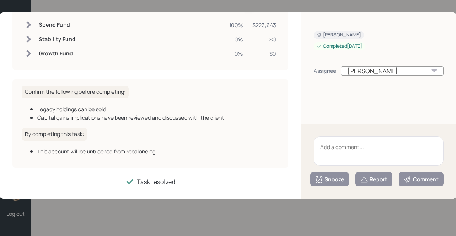
scroll to position [77, 0]
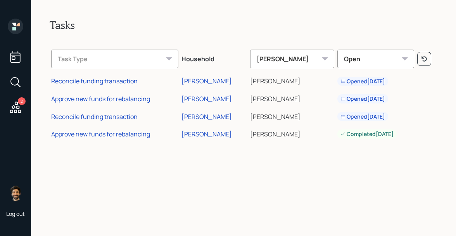
click at [19, 26] on icon at bounding box center [16, 27] width 16 height 16
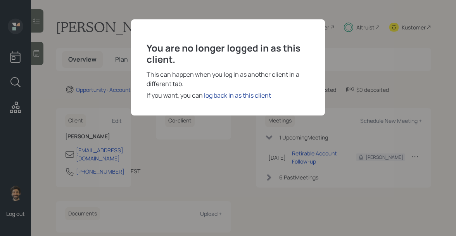
click at [243, 98] on div "log back in as this client" at bounding box center [237, 95] width 67 height 9
